Goal: Transaction & Acquisition: Purchase product/service

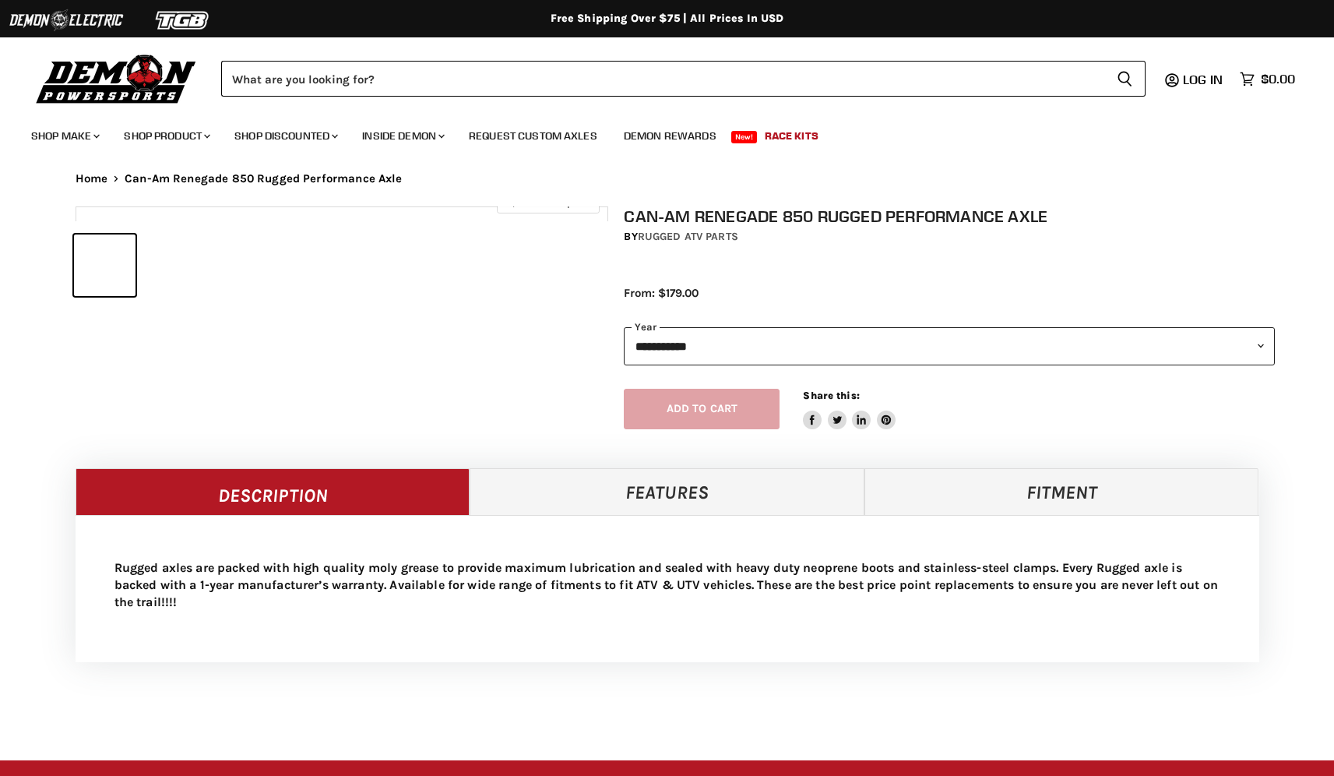
select select "******"
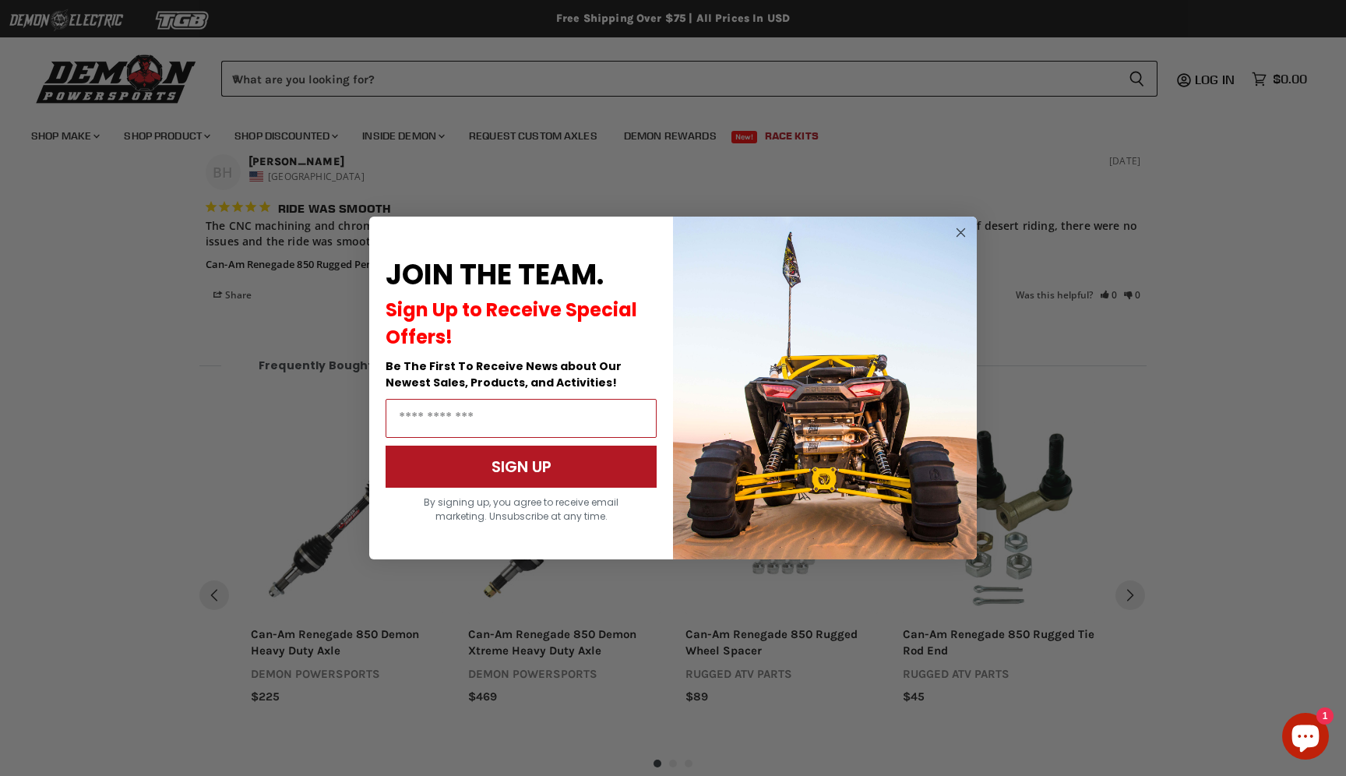
scroll to position [1175, 0]
